Goal: Task Accomplishment & Management: Manage account settings

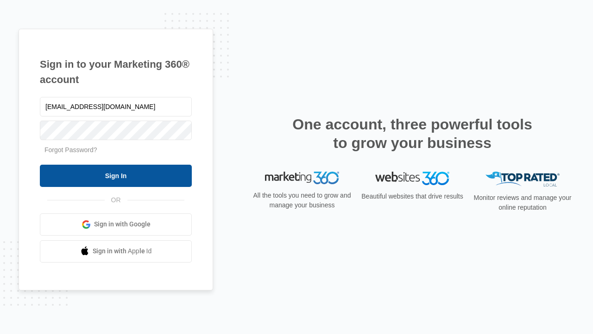
click at [116, 175] on input "Sign In" at bounding box center [116, 175] width 152 height 22
